Goal: Information Seeking & Learning: Understand process/instructions

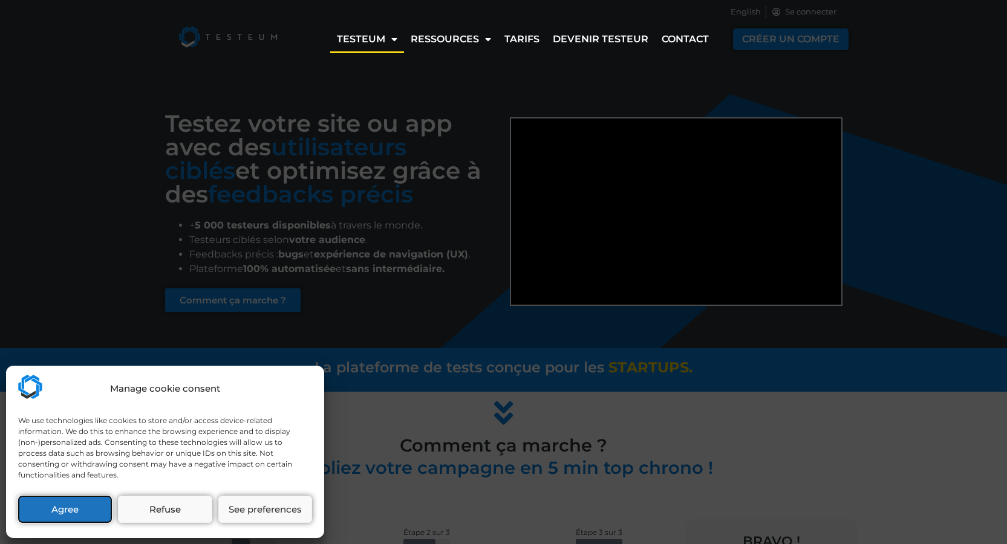
click at [88, 514] on button "Agree" at bounding box center [65, 509] width 94 height 27
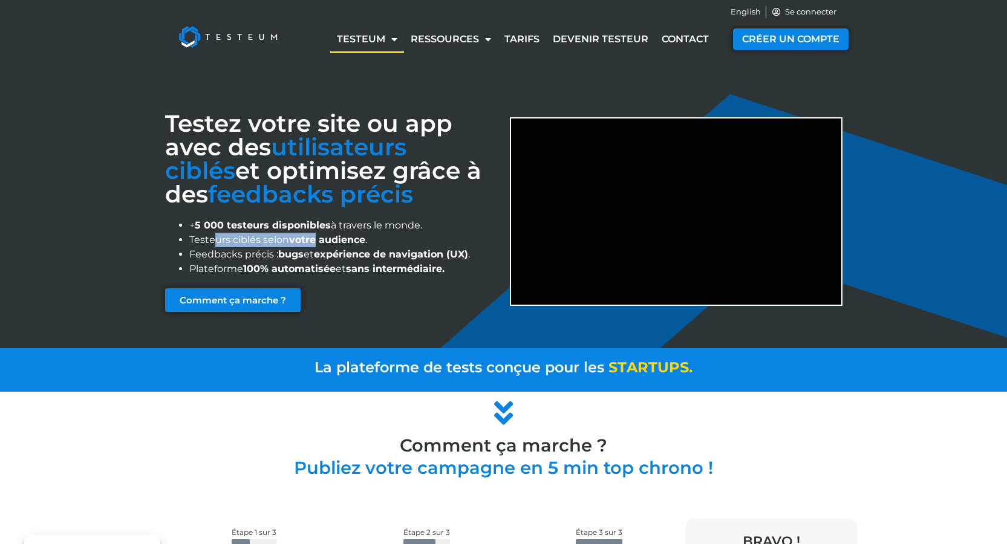
drag, startPoint x: 217, startPoint y: 243, endPoint x: 318, endPoint y: 235, distance: 101.3
click at [318, 235] on li "Testeurs ciblés selon votre audience ." at bounding box center [343, 240] width 309 height 15
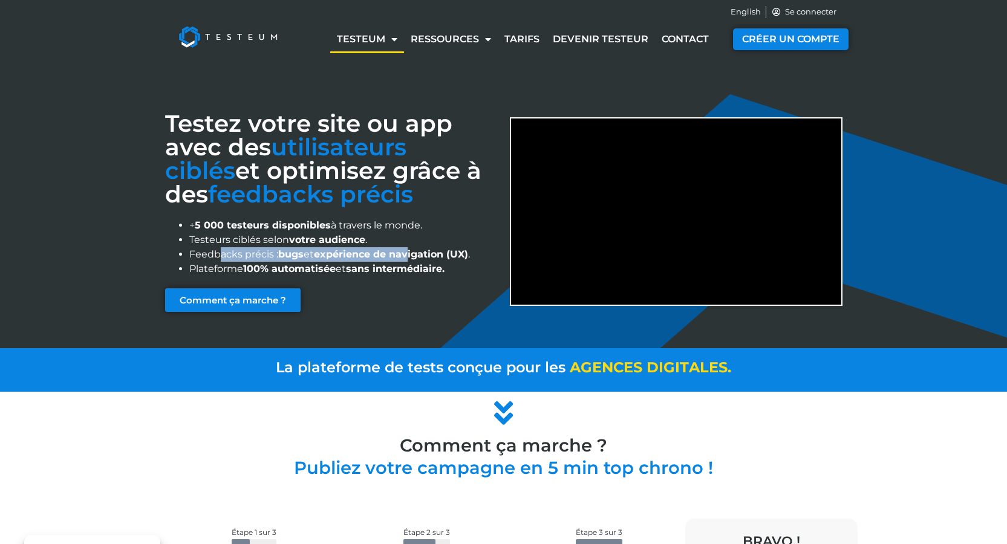
drag, startPoint x: 221, startPoint y: 251, endPoint x: 410, endPoint y: 253, distance: 188.8
click at [411, 252] on li "Feedbacks précis : bugs et expérience de navigation (UX) ." at bounding box center [343, 254] width 309 height 15
click at [525, 39] on link "Tarifs" at bounding box center [522, 39] width 48 height 28
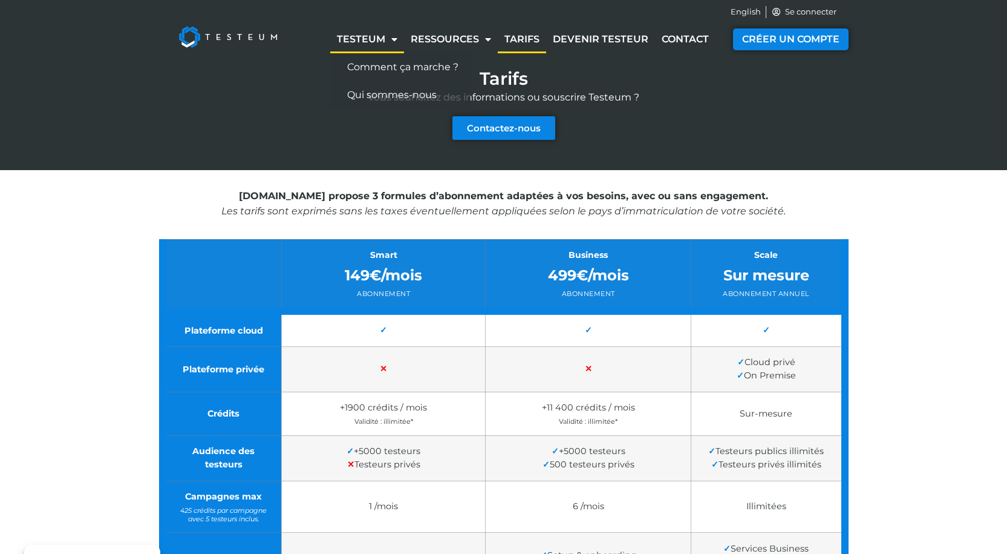
click at [388, 38] on span "Menu" at bounding box center [391, 39] width 12 height 22
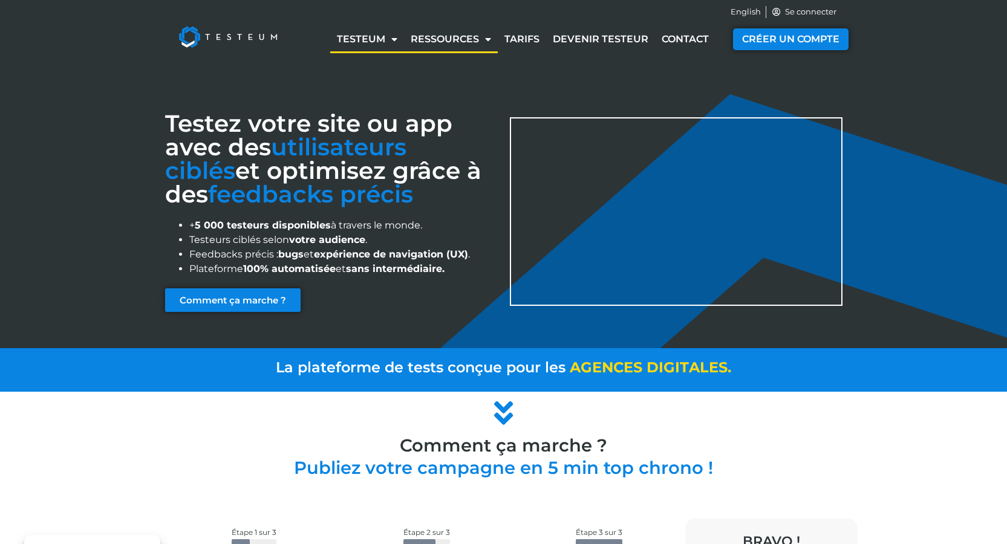
click at [470, 36] on link "Ressources" at bounding box center [451, 39] width 94 height 28
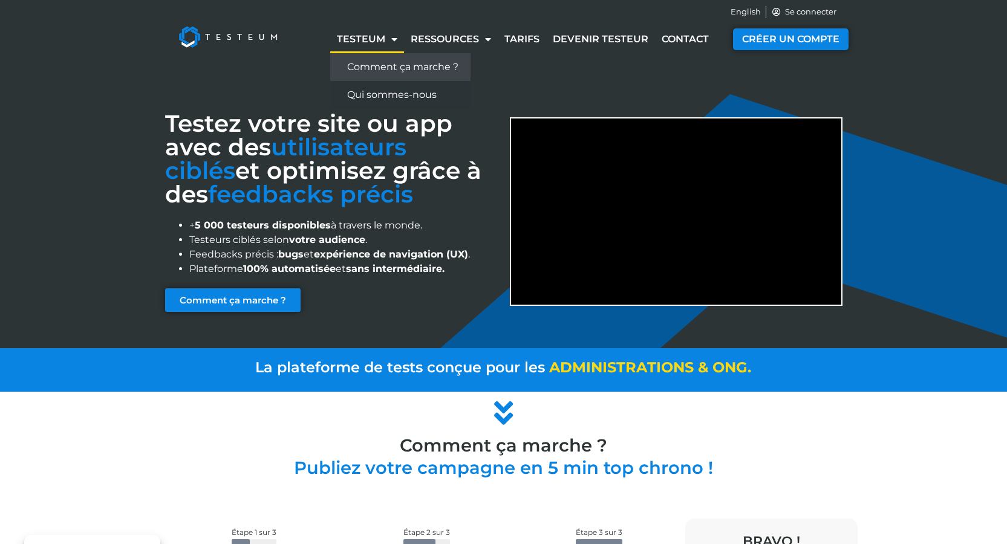
click at [399, 65] on link "Comment ça marche ?" at bounding box center [400, 67] width 140 height 28
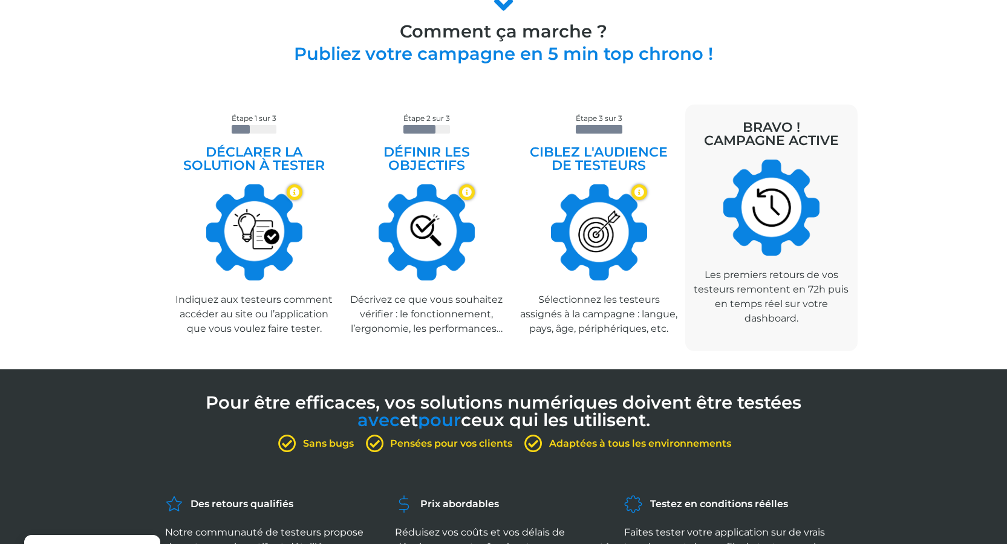
scroll to position [425, 0]
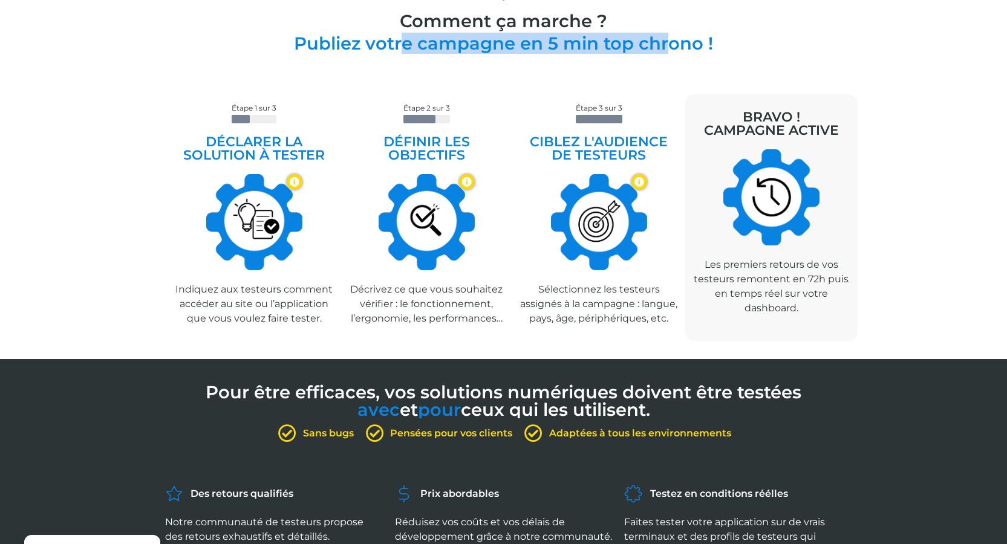
drag, startPoint x: 400, startPoint y: 42, endPoint x: 672, endPoint y: 47, distance: 271.7
click at [672, 47] on h2 "Publiez votre campagne en 5 min top chrono !" at bounding box center [504, 43] width 690 height 18
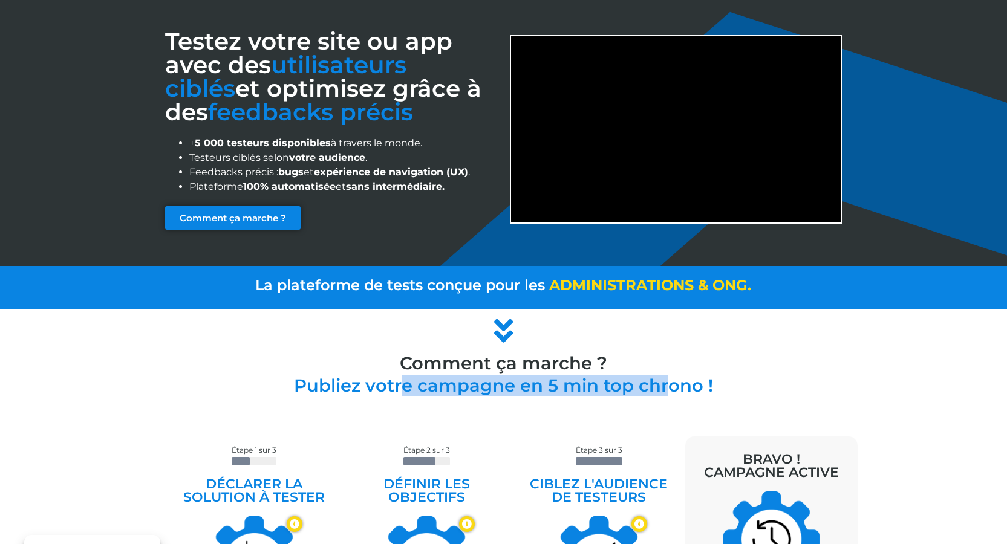
scroll to position [0, 0]
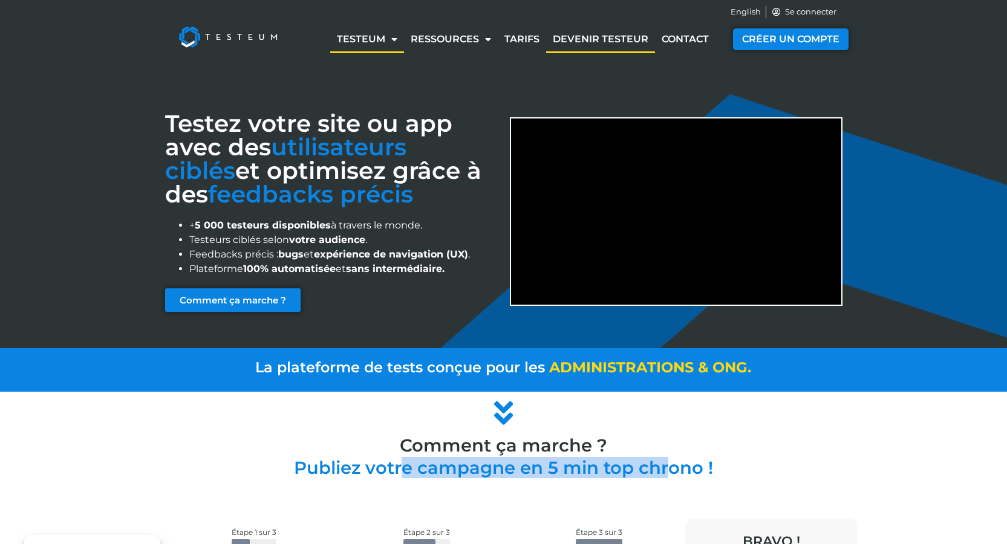
click at [613, 44] on link "Devenir testeur" at bounding box center [600, 39] width 109 height 28
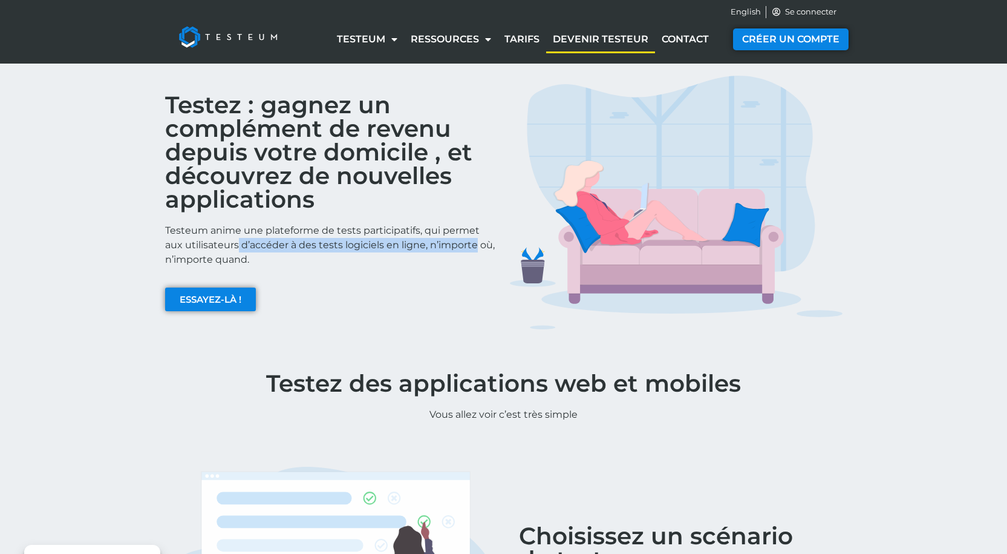
drag, startPoint x: 218, startPoint y: 246, endPoint x: 457, endPoint y: 248, distance: 239.0
click at [457, 248] on p "Testeum anime une plateforme de tests participatifs, qui permet aux utilisateur…" at bounding box center [331, 245] width 333 height 44
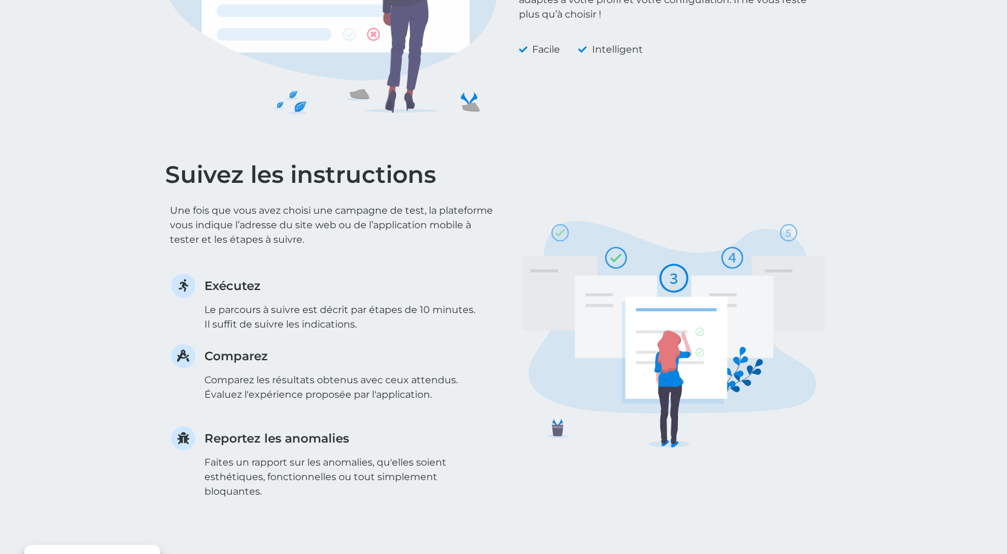
scroll to position [665, 0]
